Goal: Transaction & Acquisition: Purchase product/service

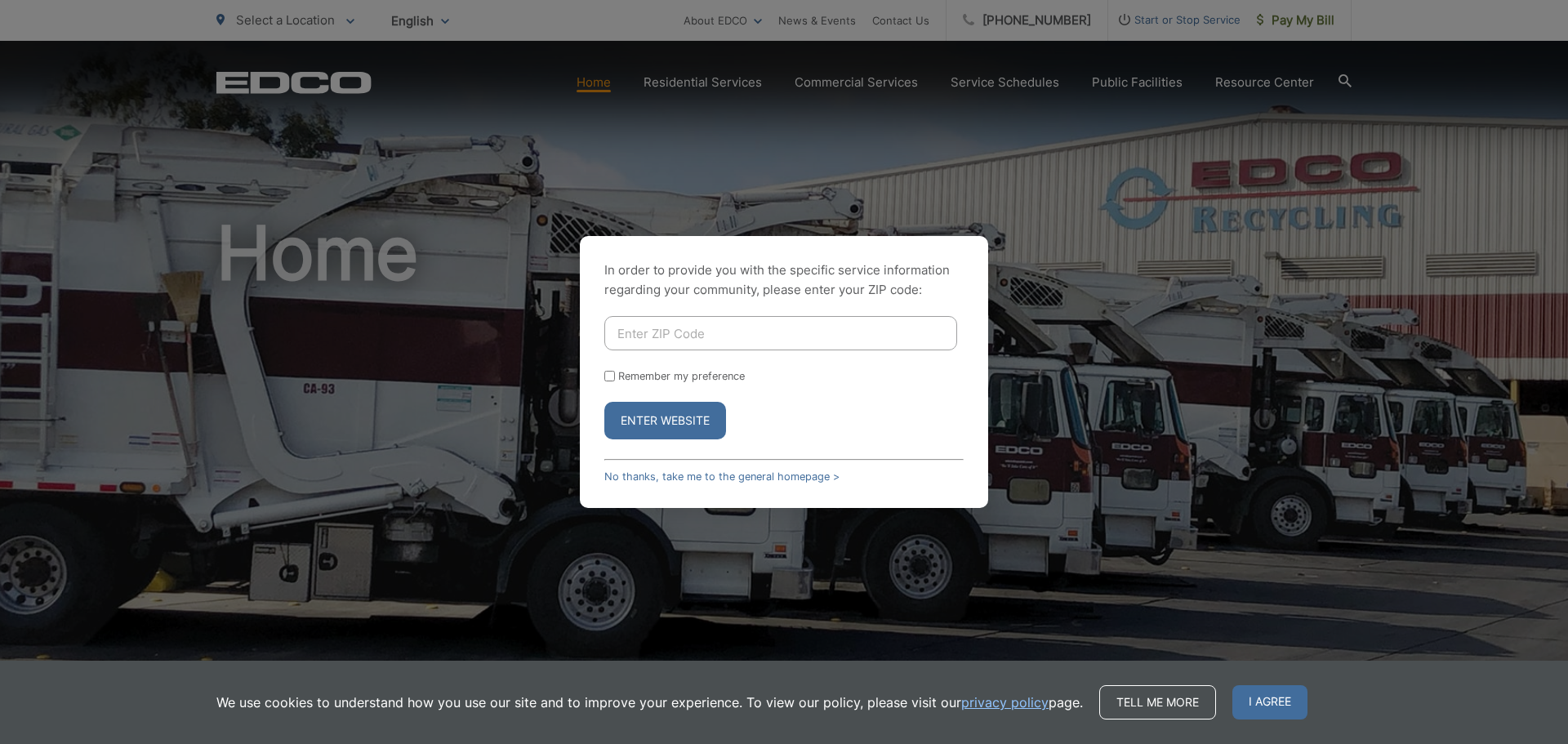
click at [663, 330] on input "Enter ZIP Code" at bounding box center [780, 333] width 353 height 34
type input "90712"
click at [673, 414] on button "Enter Website" at bounding box center [664, 420] width 122 height 38
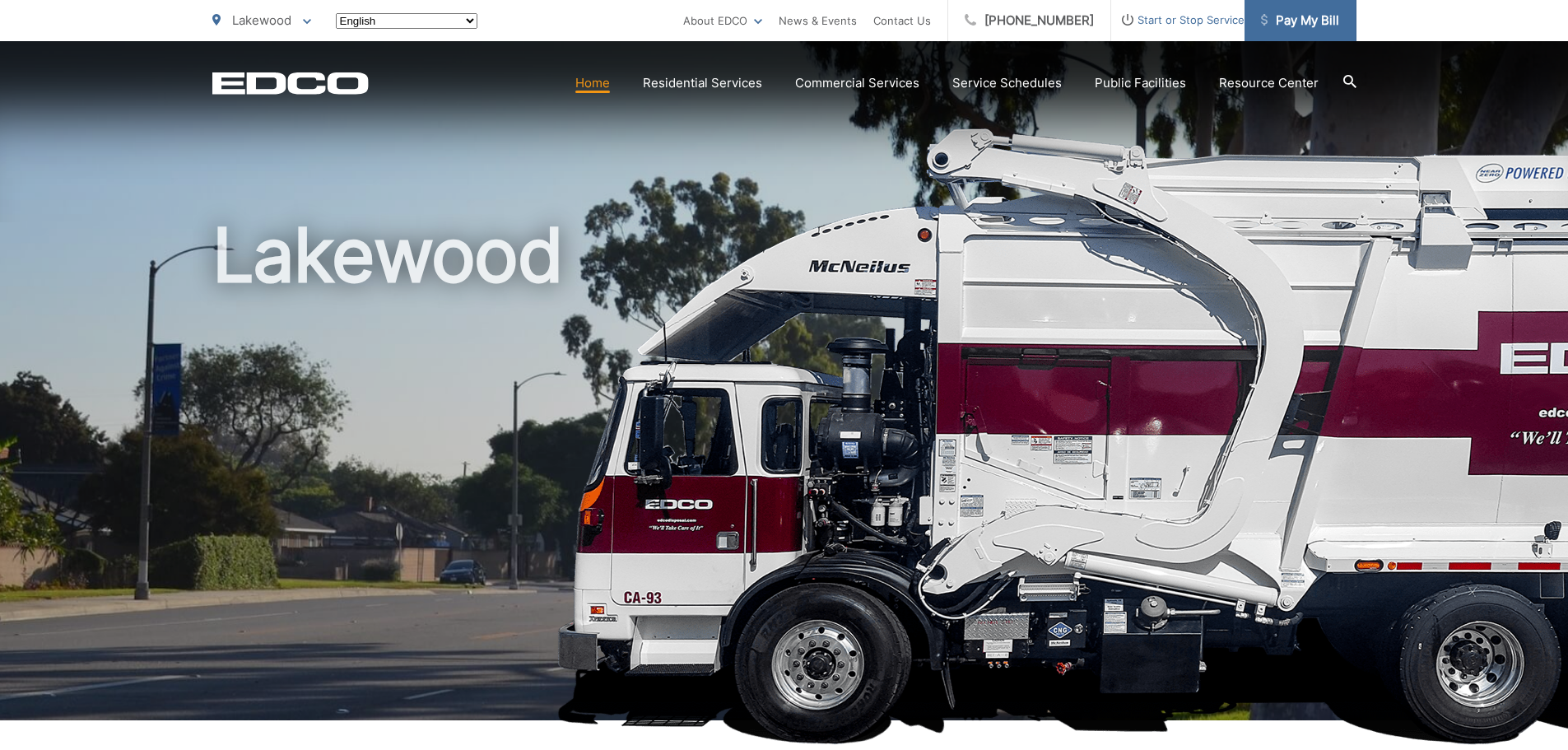
click at [1294, 27] on span "Pay My Bill" at bounding box center [1299, 20] width 78 height 19
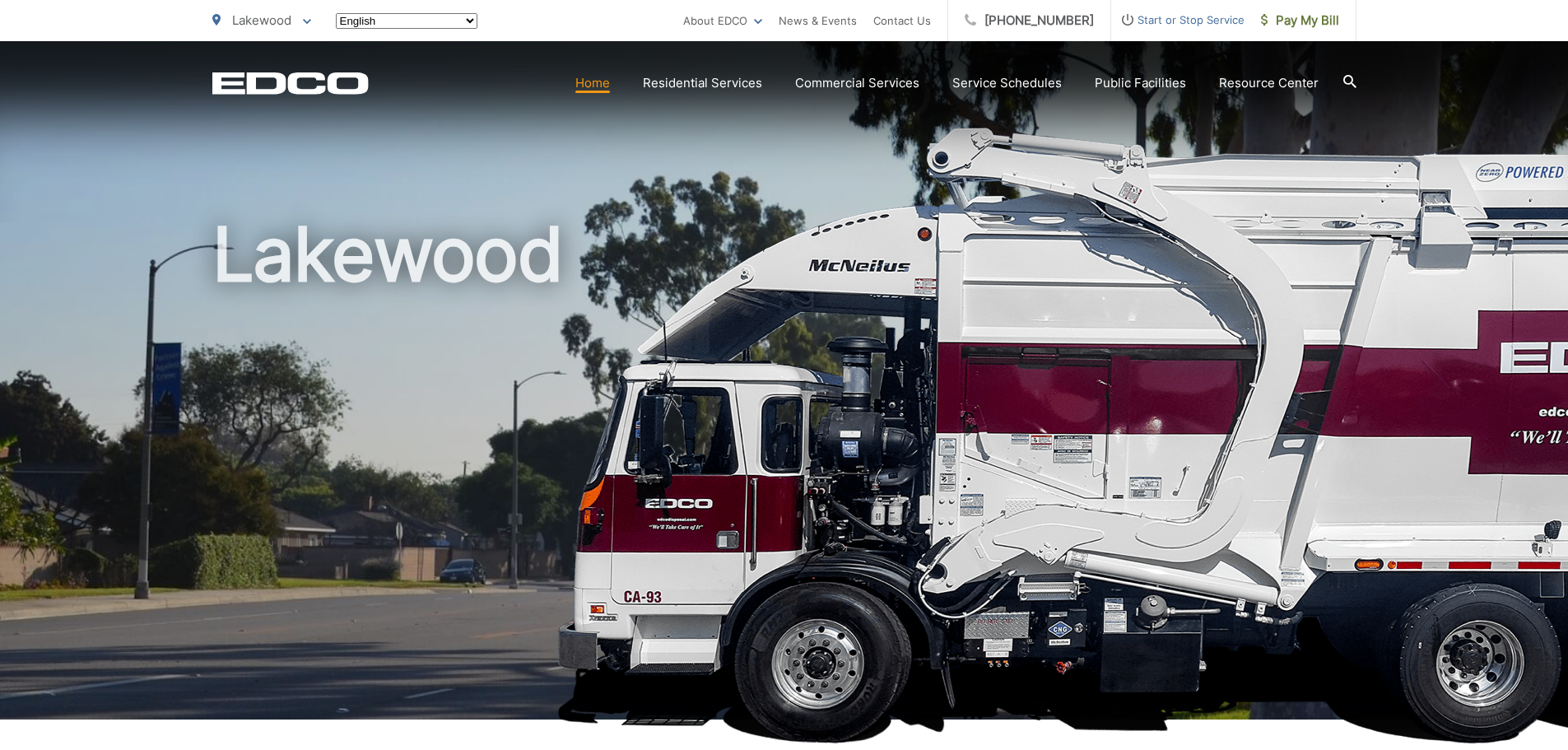
scroll to position [188, 0]
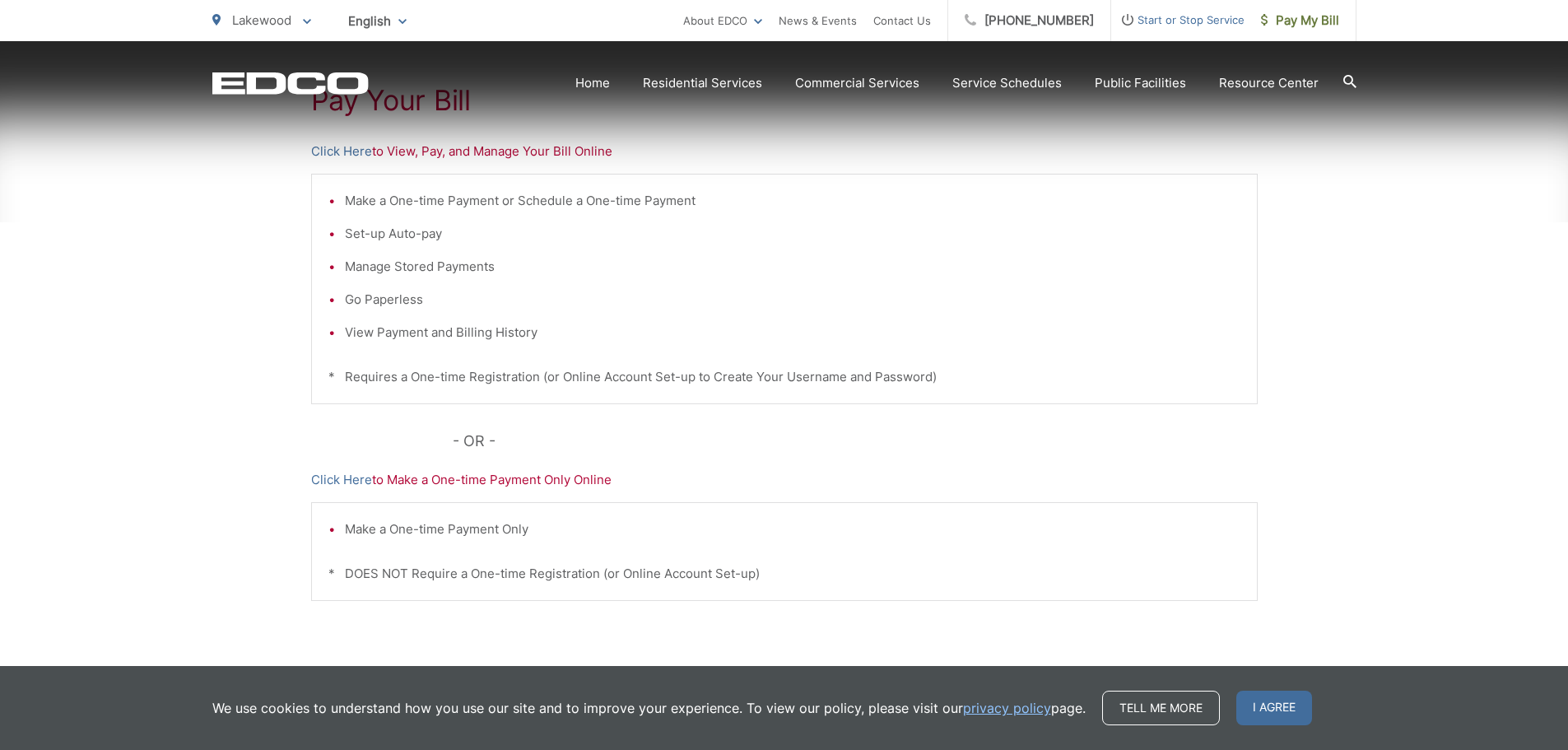
scroll to position [412, 0]
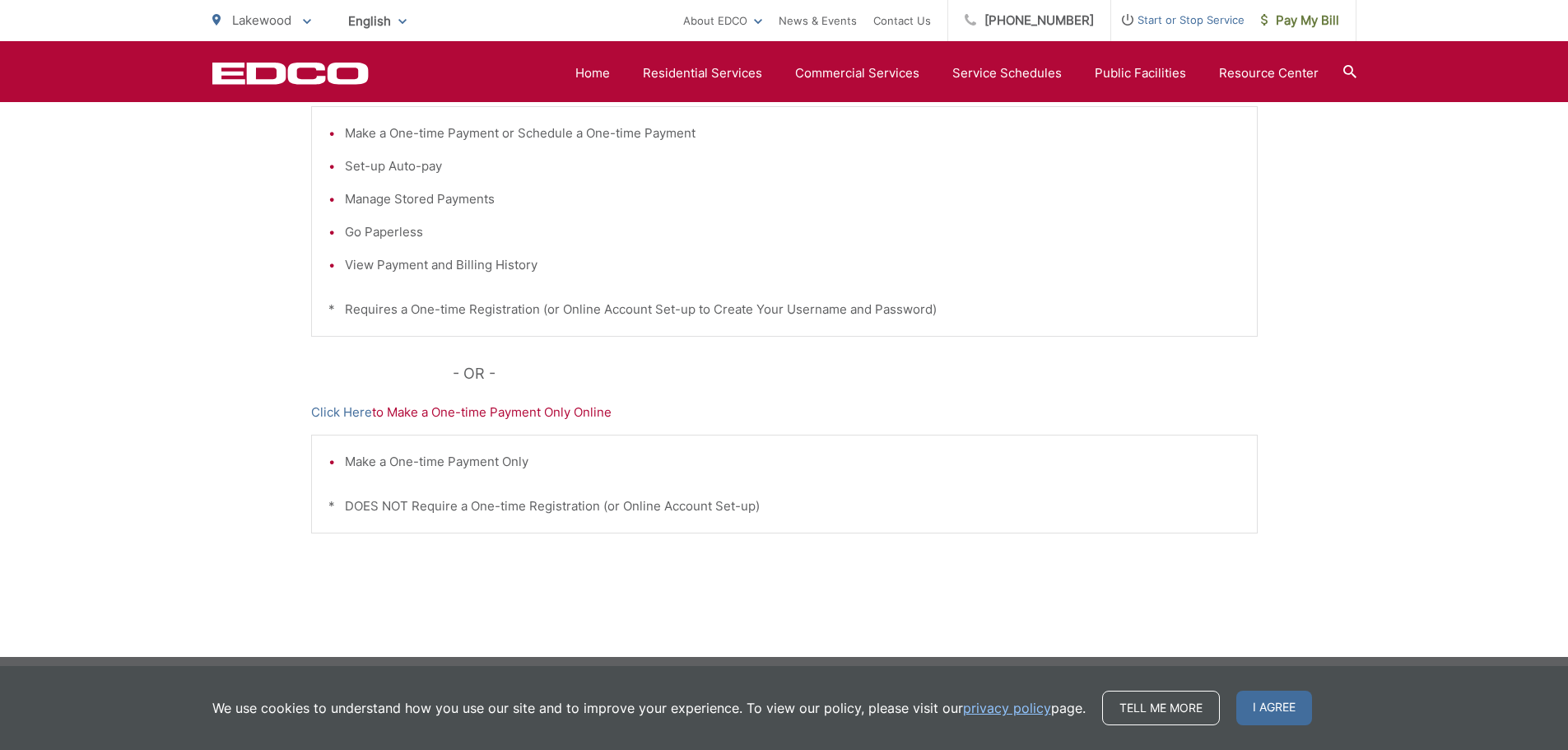
click at [1271, 714] on span "I agree" at bounding box center [1273, 708] width 76 height 34
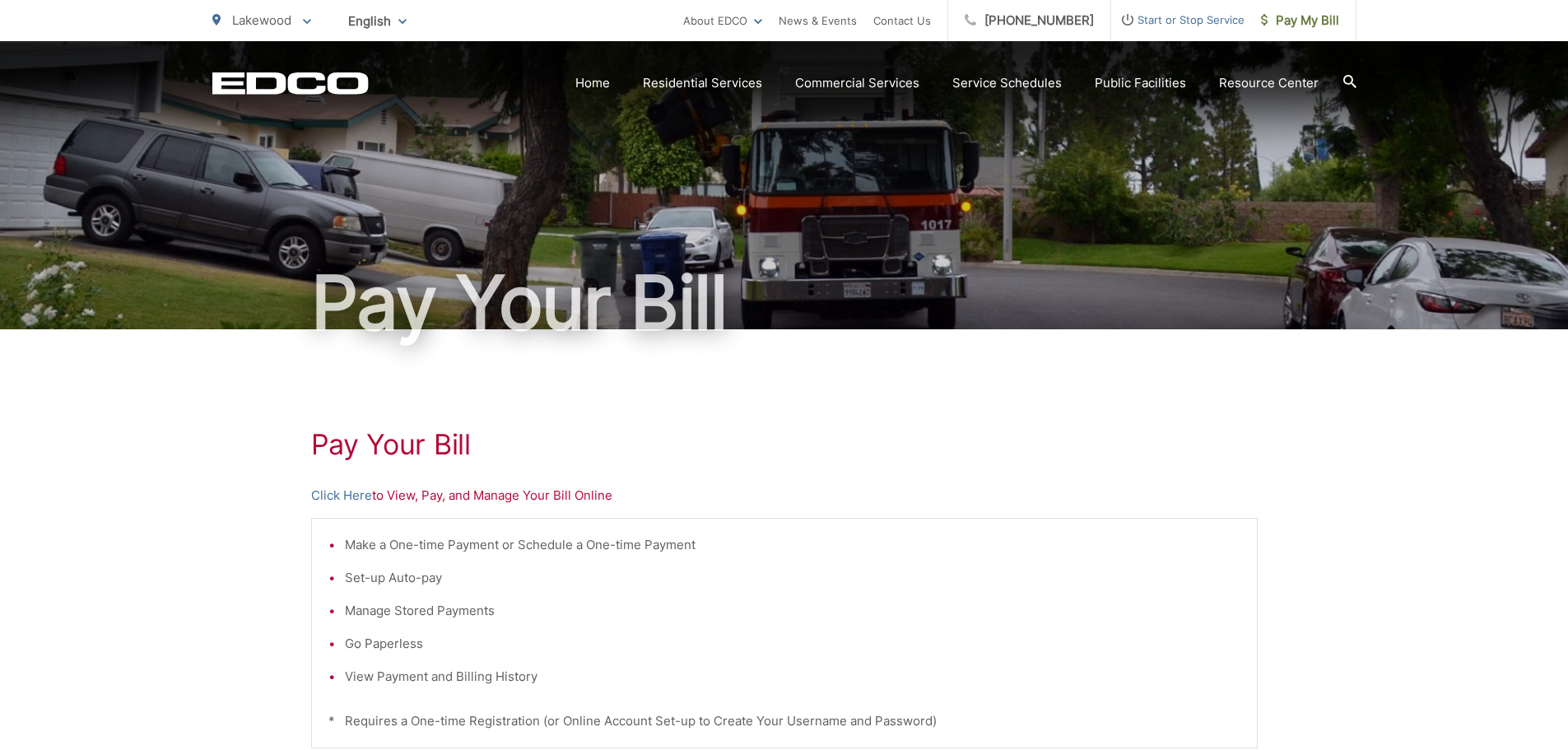
scroll to position [420, 0]
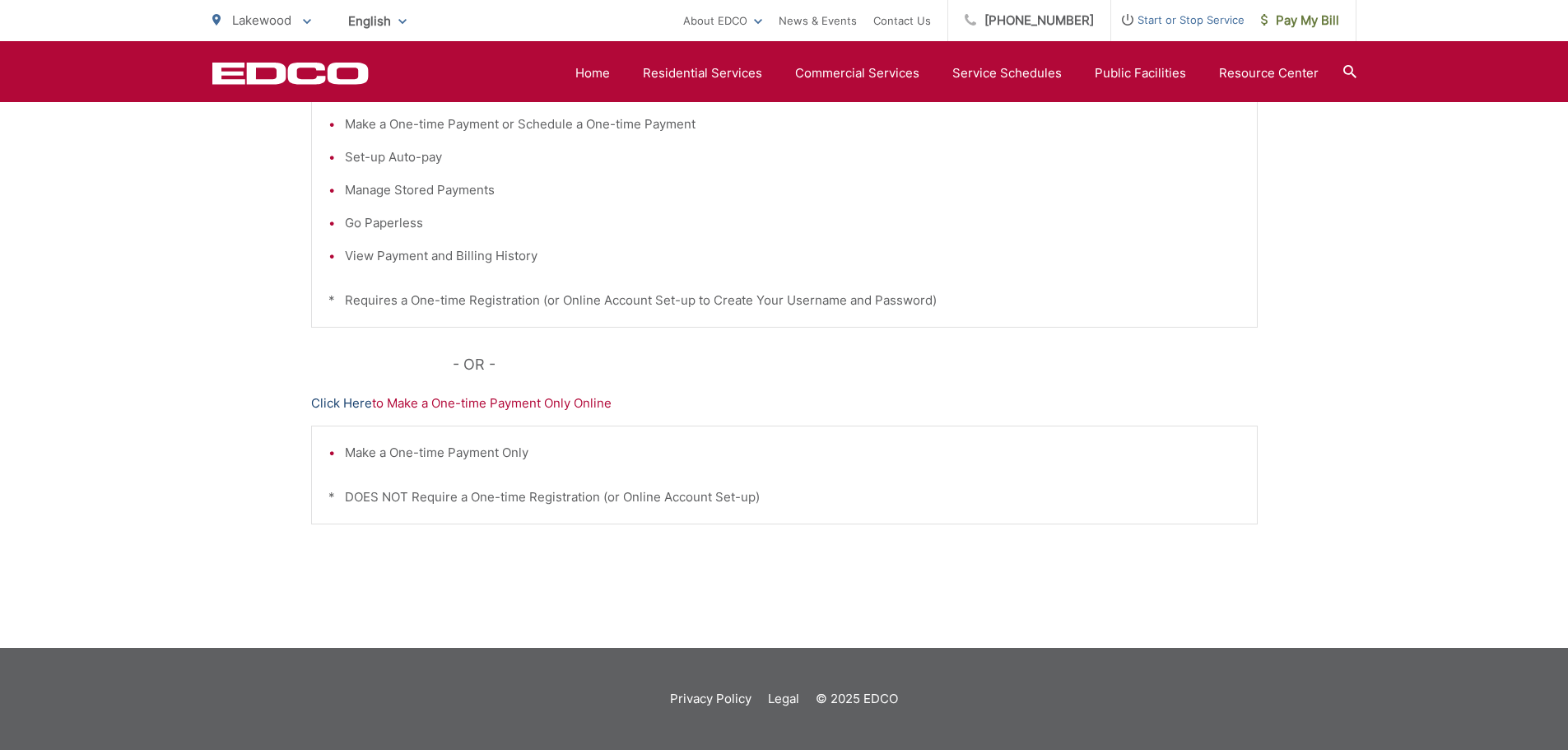
click at [336, 401] on link "Click Here" at bounding box center [342, 403] width 61 height 19
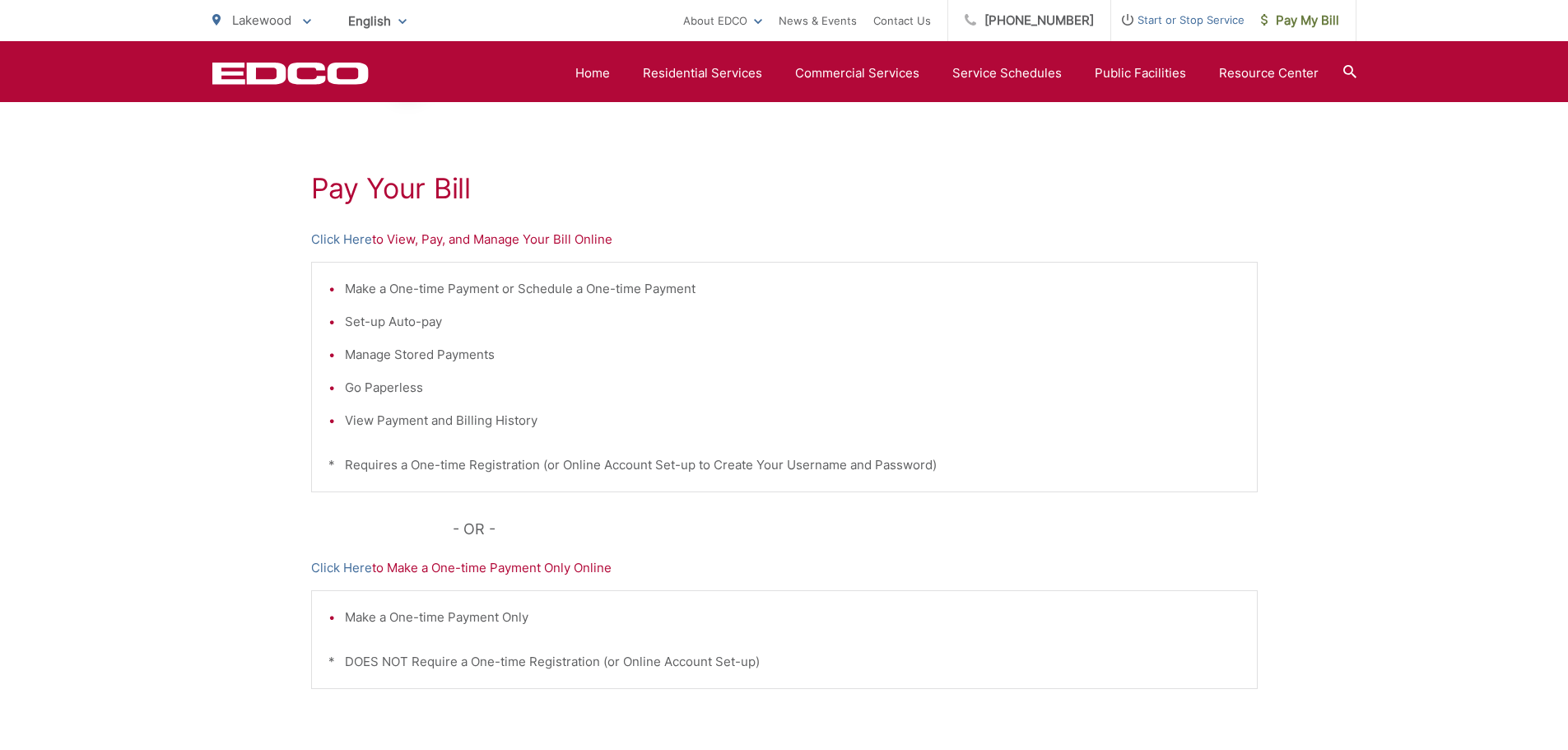
click at [329, 249] on div "Pay Your [PERSON_NAME] Here to View, Pay, and Manage Your Bill Online Make a On…" at bounding box center [784, 442] width 947 height 739
click at [339, 234] on link "Click Here" at bounding box center [342, 239] width 61 height 19
